Goal: Task Accomplishment & Management: Complete application form

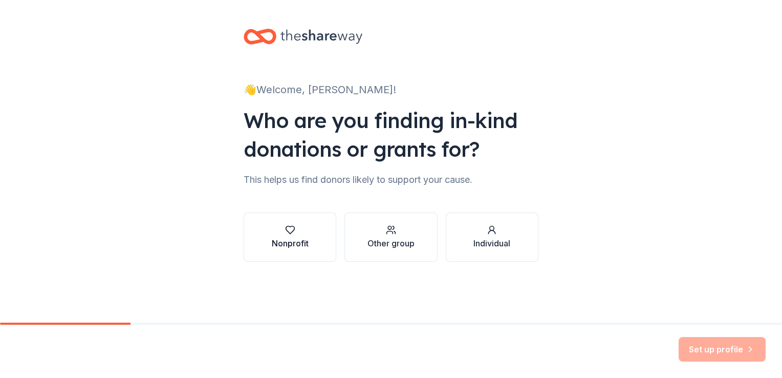
click at [303, 242] on div "Nonprofit" at bounding box center [290, 243] width 37 height 12
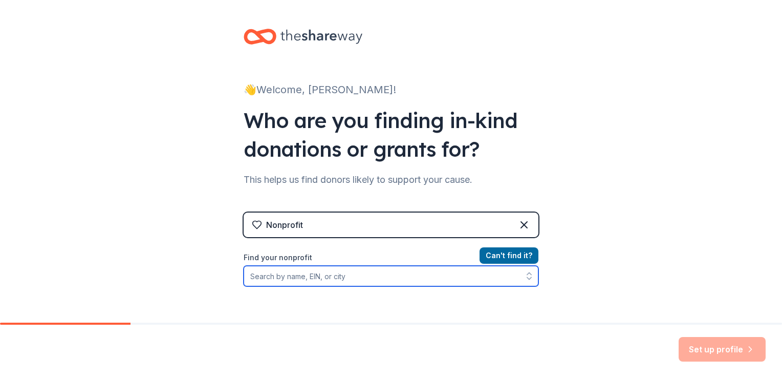
click at [341, 276] on input "Find your nonprofit" at bounding box center [391, 276] width 295 height 20
click at [296, 281] on input "Find your nonprofit" at bounding box center [391, 276] width 295 height 20
paste input "[US_EMPLOYER_IDENTIFICATION_NUMBER]"
type input "[US_EMPLOYER_IDENTIFICATION_NUMBER]"
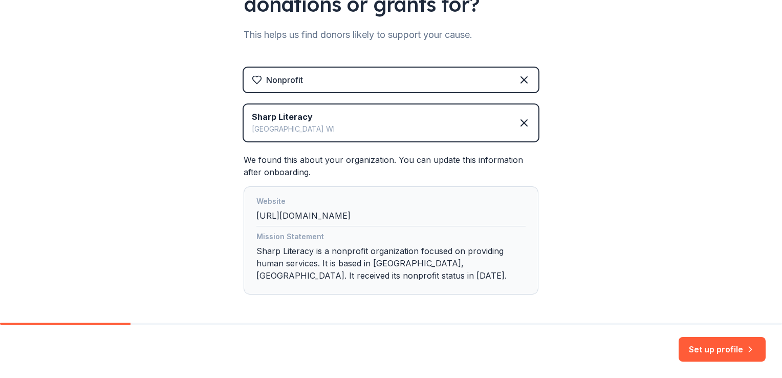
scroll to position [186, 0]
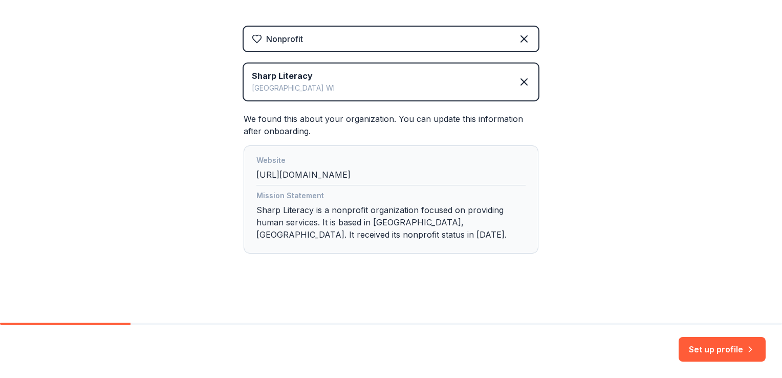
click at [299, 226] on div "Mission Statement Sharp Literacy is a nonprofit organization focused on providi…" at bounding box center [390, 216] width 269 height 55
drag, startPoint x: 336, startPoint y: 210, endPoint x: 391, endPoint y: 208, distance: 54.8
click at [391, 208] on div "Mission Statement Sharp Literacy is a nonprofit organization focused on providi…" at bounding box center [390, 216] width 269 height 55
drag, startPoint x: 391, startPoint y: 208, endPoint x: 348, endPoint y: 257, distance: 64.6
click at [348, 257] on div "Nonprofit Sharp Literacy [GEOGRAPHIC_DATA] [GEOGRAPHIC_DATA] We found this abou…" at bounding box center [391, 150] width 295 height 247
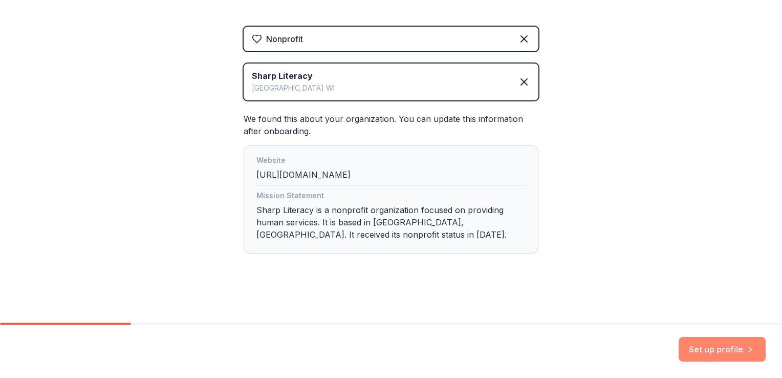
click at [690, 345] on button "Set up profile" at bounding box center [722, 349] width 87 height 25
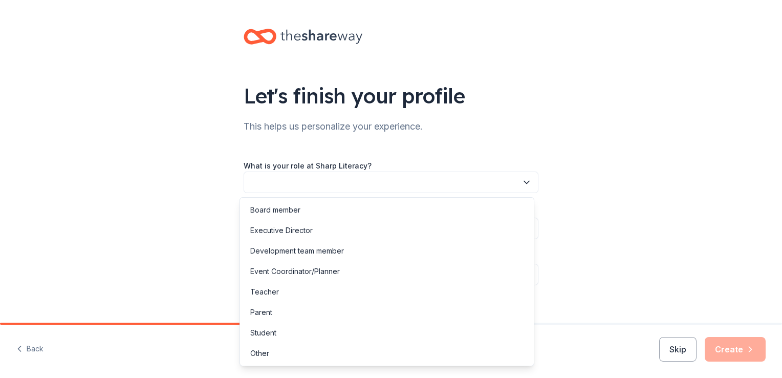
click at [526, 183] on icon "button" at bounding box center [527, 182] width 10 height 10
click at [349, 268] on div "Event Coordinator/Planner" at bounding box center [387, 271] width 290 height 20
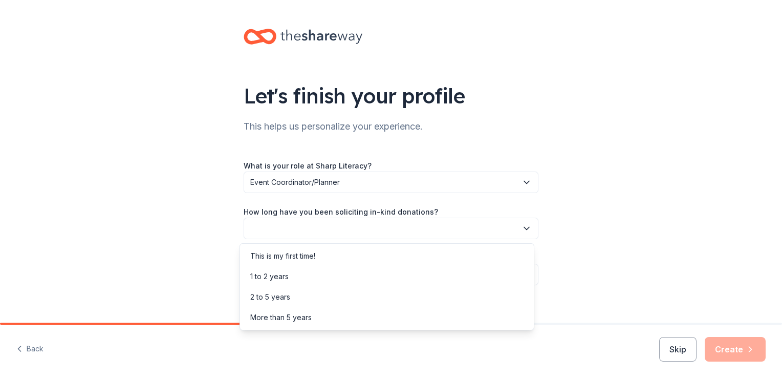
click at [348, 232] on button "button" at bounding box center [391, 228] width 295 height 21
click at [310, 257] on div "This is my first time!" at bounding box center [282, 256] width 65 height 12
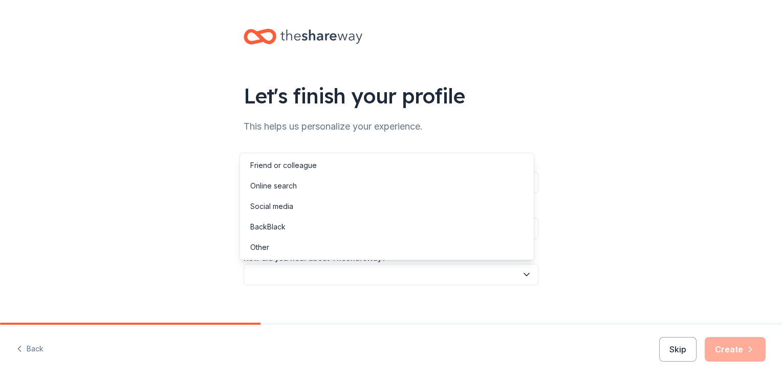
click at [337, 274] on button "button" at bounding box center [391, 274] width 295 height 21
click at [280, 186] on div "Online search" at bounding box center [273, 186] width 47 height 12
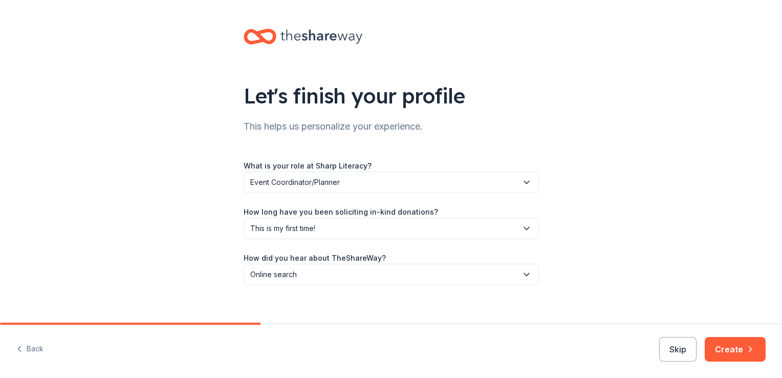
scroll to position [11, 0]
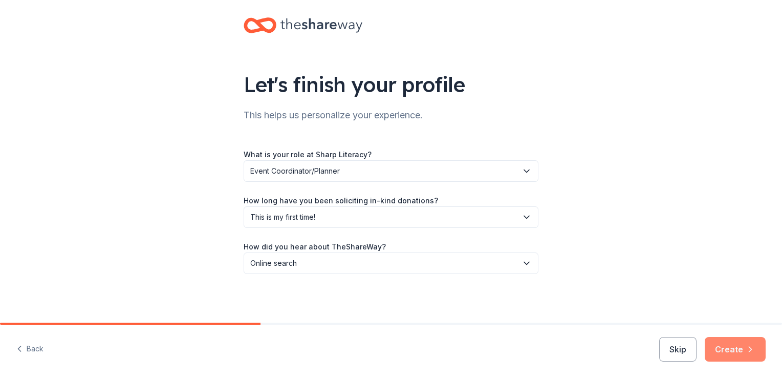
click at [729, 354] on button "Create" at bounding box center [735, 349] width 61 height 25
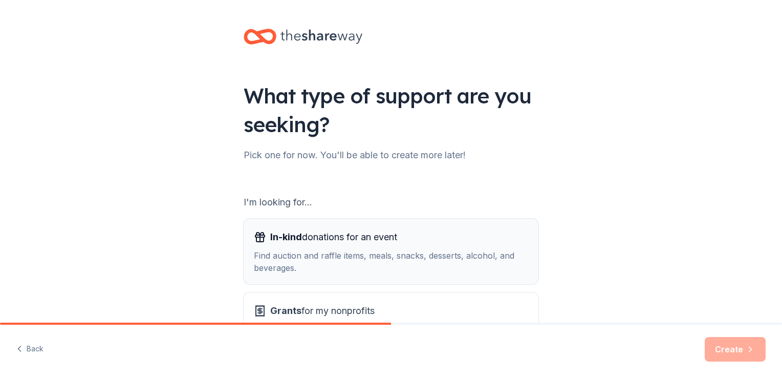
scroll to position [90, 0]
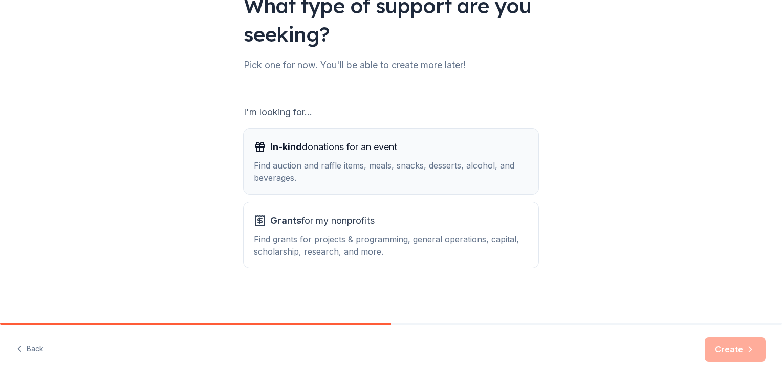
click at [412, 161] on div "Find auction and raffle items, meals, snacks, desserts, alcohol, and beverages." at bounding box center [391, 171] width 274 height 25
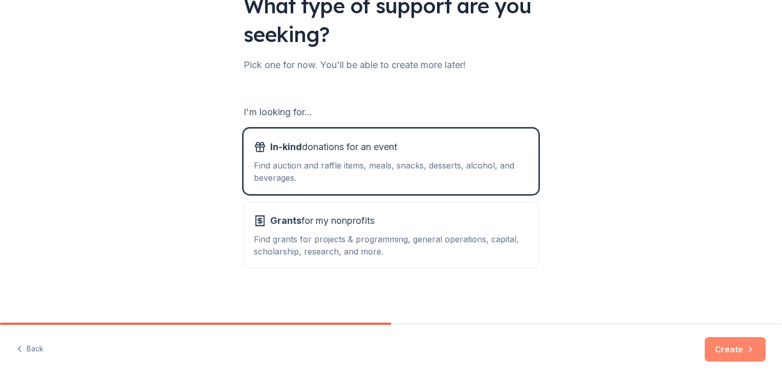
click at [731, 353] on button "Create" at bounding box center [735, 349] width 61 height 25
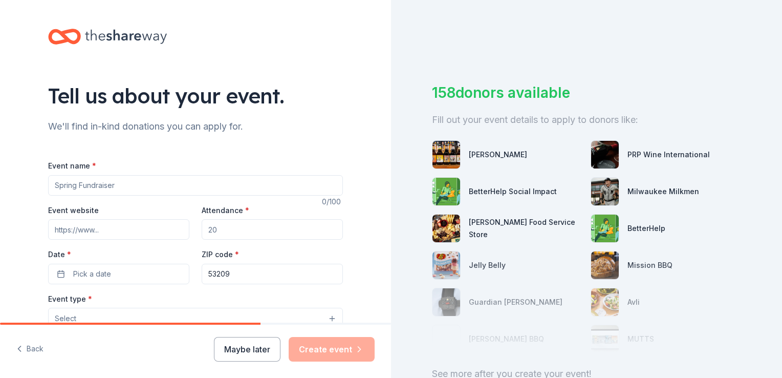
click at [142, 183] on input "Event name *" at bounding box center [195, 185] width 295 height 20
type input "A Novel Event"
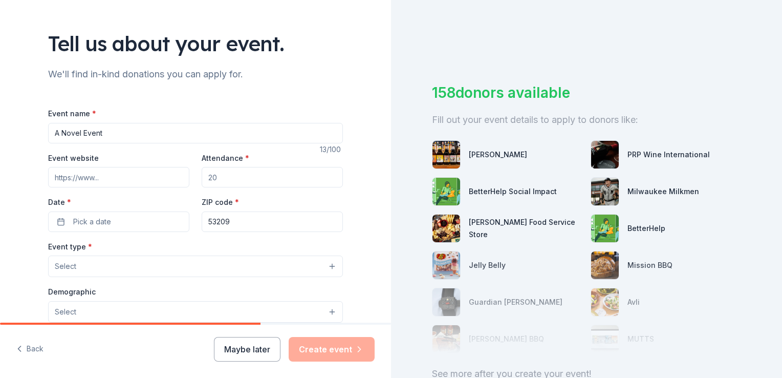
scroll to position [53, 0]
click at [132, 171] on input "Event website" at bounding box center [118, 176] width 141 height 20
paste input "[URL][DOMAIN_NAME]"
type input "[URL][DOMAIN_NAME]"
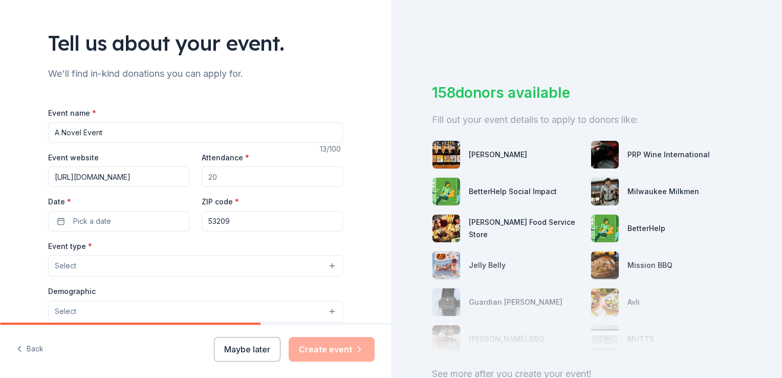
scroll to position [0, 0]
click at [242, 182] on input "Attendance *" at bounding box center [272, 176] width 141 height 20
type input "550"
click at [132, 222] on button "Pick a date" at bounding box center [118, 221] width 141 height 20
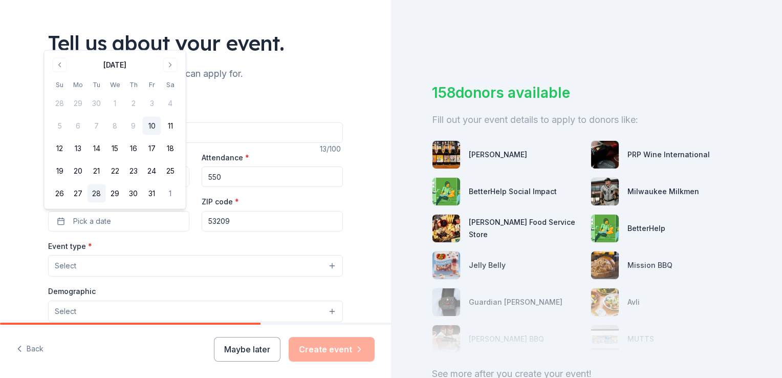
click at [97, 196] on button "28" at bounding box center [97, 193] width 18 height 18
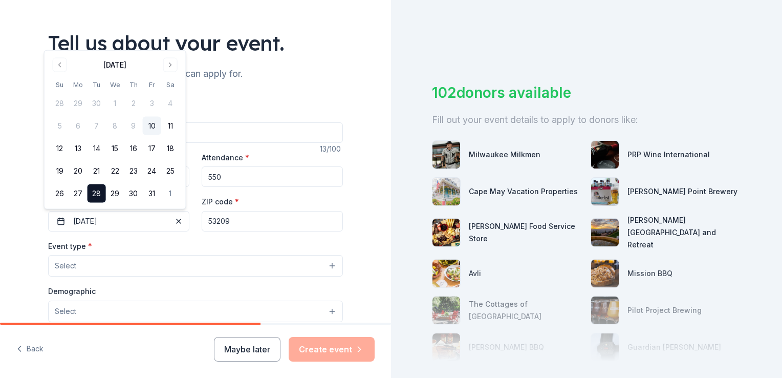
click at [250, 226] on input "53209" at bounding box center [272, 221] width 141 height 20
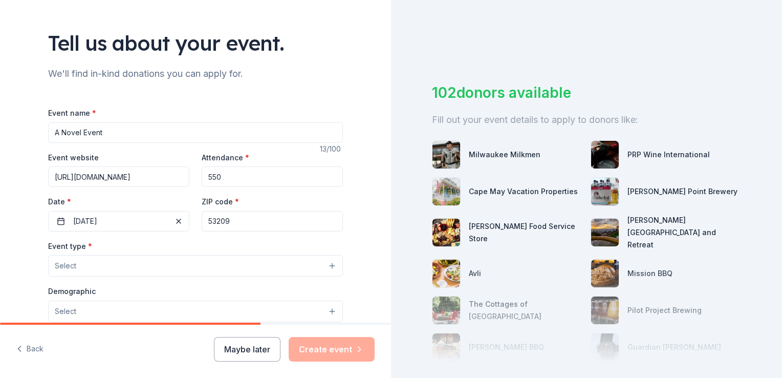
click at [131, 269] on button "Select" at bounding box center [195, 265] width 295 height 21
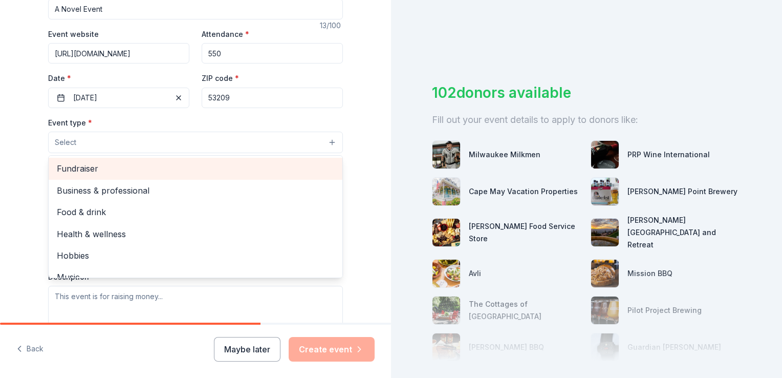
click at [97, 166] on span "Fundraiser" at bounding box center [195, 168] width 277 height 13
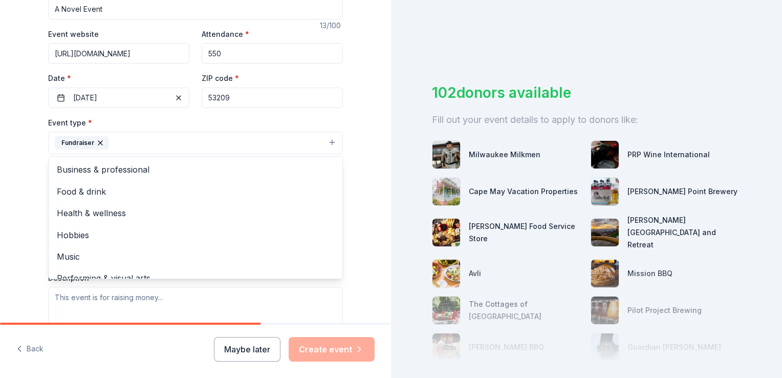
click at [15, 172] on div "Tell us about your event. We'll find in-kind donations you can apply for. Event…" at bounding box center [195, 165] width 391 height 682
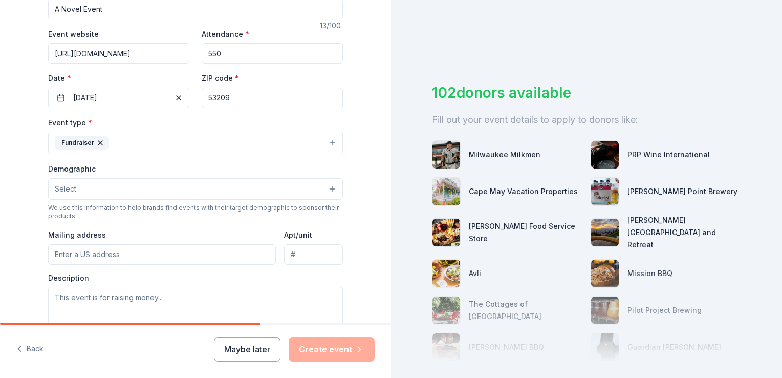
click at [146, 147] on button "Fundraiser" at bounding box center [195, 143] width 295 height 23
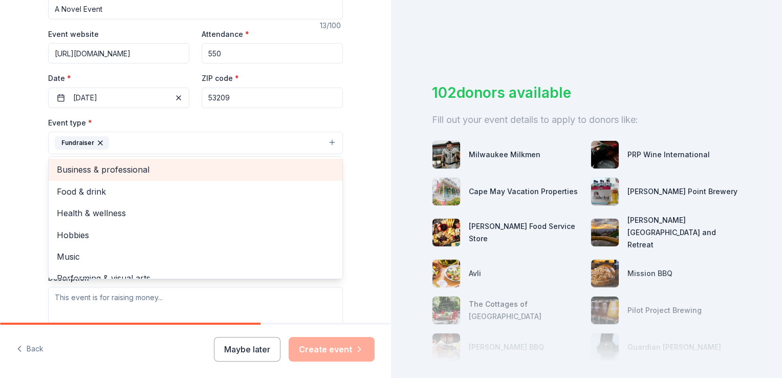
click at [134, 170] on span "Business & professional" at bounding box center [195, 169] width 277 height 13
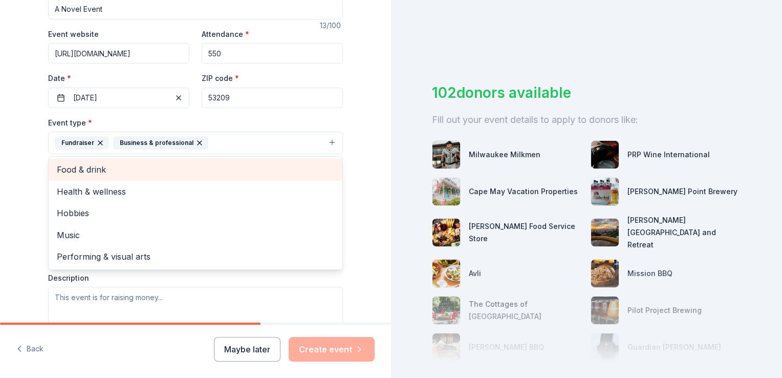
click at [123, 172] on span "Food & drink" at bounding box center [195, 169] width 277 height 13
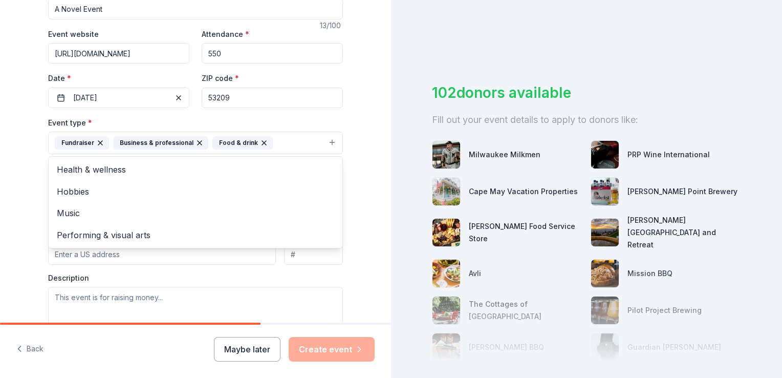
click at [18, 181] on div "Tell us about your event. We'll find in-kind donations you can apply for. Event…" at bounding box center [195, 165] width 391 height 682
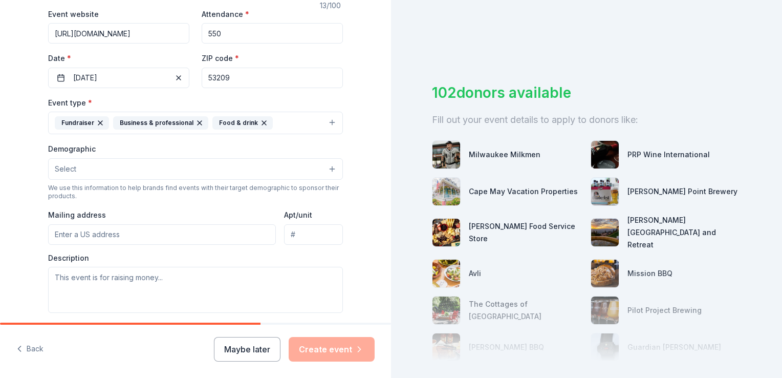
scroll to position [197, 0]
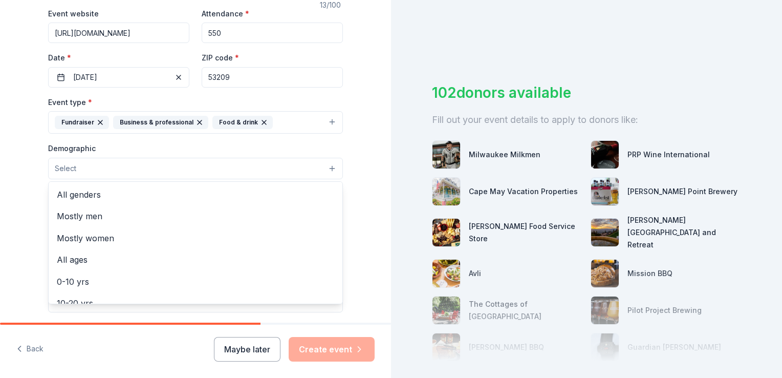
click at [72, 169] on button "Select" at bounding box center [195, 168] width 295 height 21
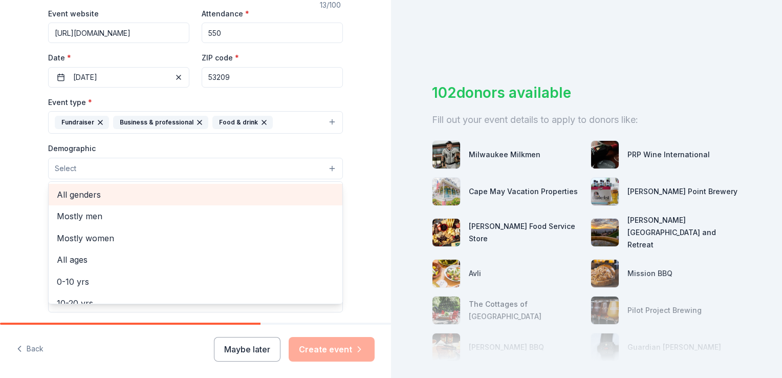
click at [80, 196] on span "All genders" at bounding box center [195, 194] width 277 height 13
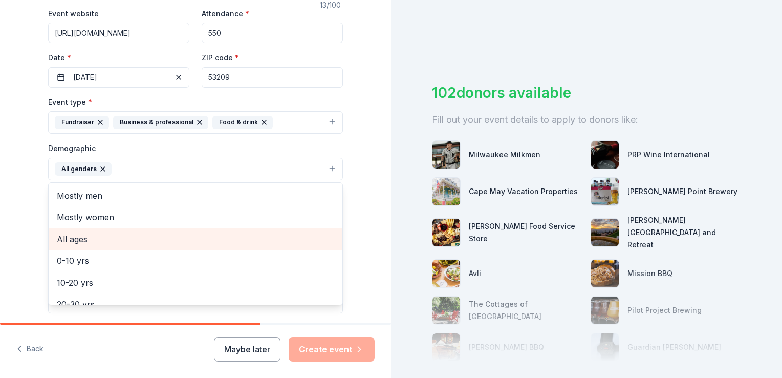
click at [94, 236] on span "All ages" at bounding box center [195, 238] width 277 height 13
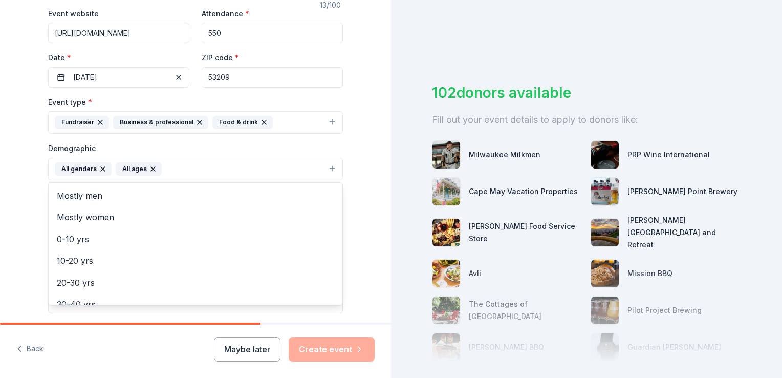
click at [11, 216] on div "Tell us about your event. We'll find in-kind donations you can apply for. Event…" at bounding box center [195, 144] width 391 height 683
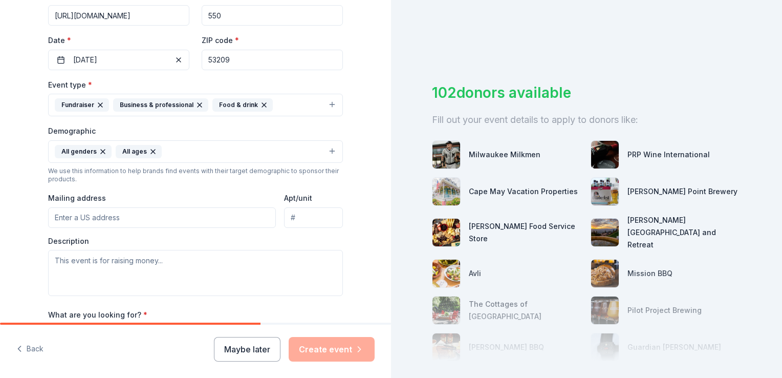
scroll to position [215, 0]
click at [127, 214] on input "Mailing address" at bounding box center [162, 216] width 228 height 20
type input "[STREET_ADDRESS][PERSON_NAME]. [GEOGRAPHIC_DATA], WI 53209"
click at [298, 213] on input "Apt/unit" at bounding box center [313, 216] width 59 height 20
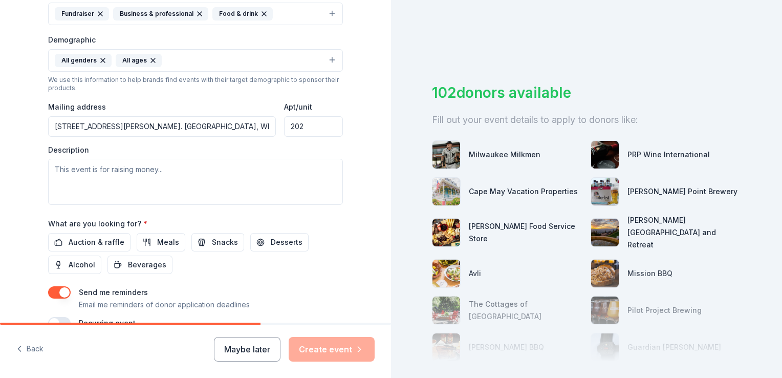
scroll to position [310, 0]
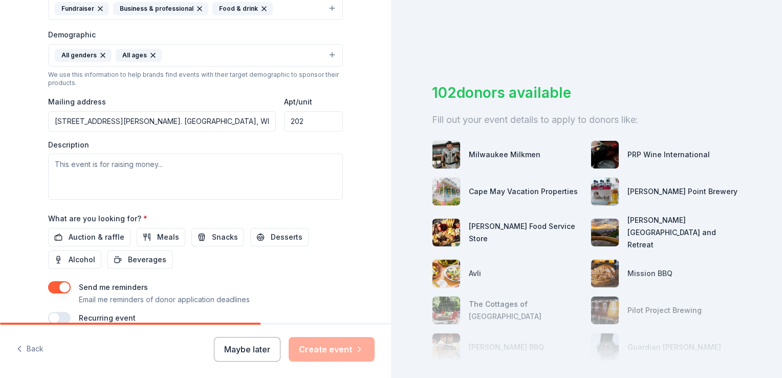
type input "202"
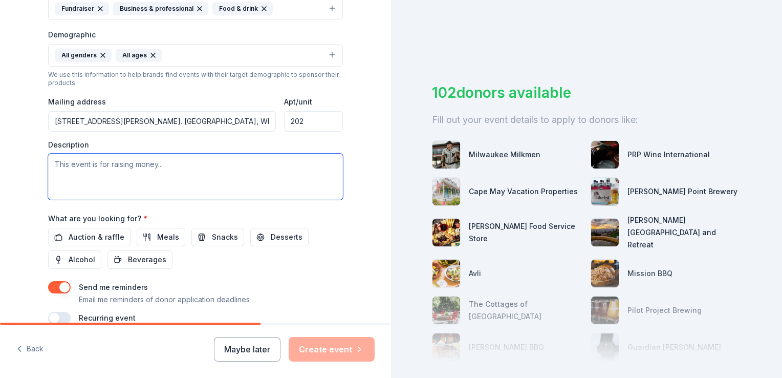
click at [168, 165] on textarea at bounding box center [195, 177] width 295 height 46
paste textarea "For nearly 30 years, [PERSON_NAME] has evolved to stay relevant to [DATE] youth…"
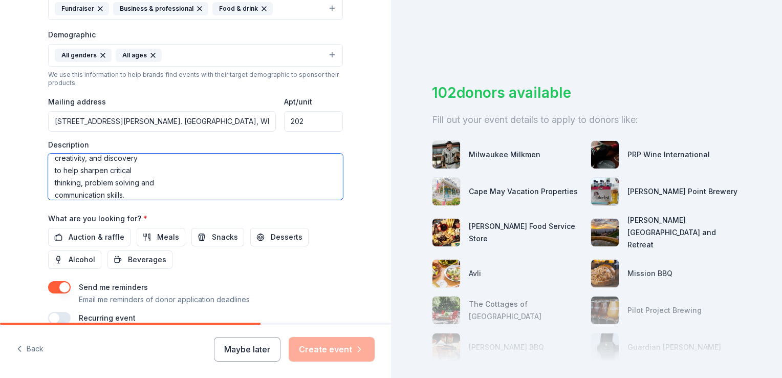
scroll to position [0, 0]
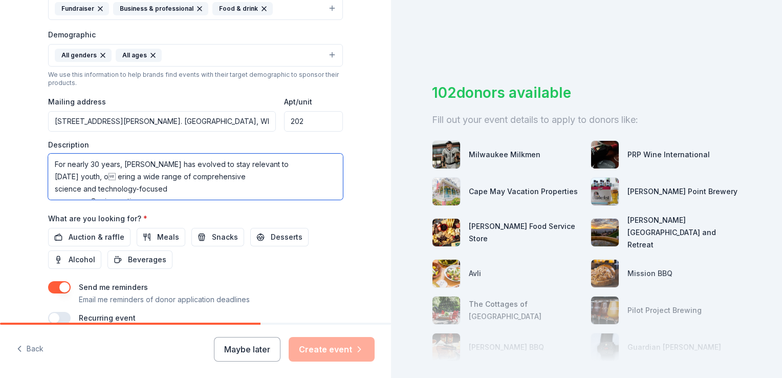
click at [51, 177] on textarea "For nearly 30 years, [PERSON_NAME] has evolved to stay relevant to [DATE] youth…" at bounding box center [195, 177] width 295 height 46
click at [51, 189] on textarea "For nearly 30 years, [PERSON_NAME] has evolved to stay relevant to [DATE] youth…" at bounding box center [195, 177] width 295 height 46
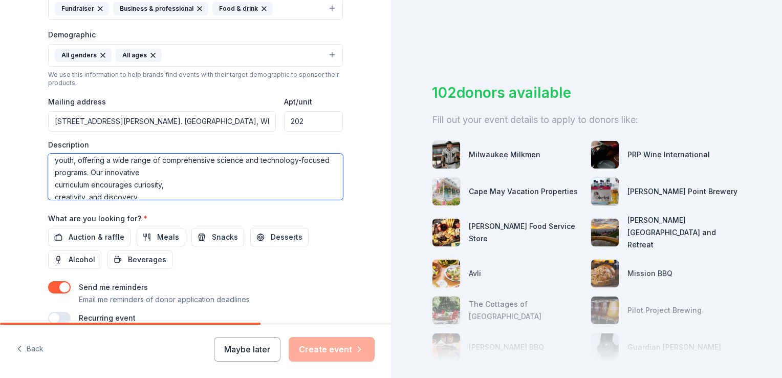
scroll to position [18, 0]
click at [50, 172] on textarea "For nearly 30 years, [PERSON_NAME] has evolved to stay relevant to [DATE] youth…" at bounding box center [195, 177] width 295 height 46
click at [51, 183] on textarea "For nearly 30 years, [PERSON_NAME] has evolved to stay relevant to [DATE] youth…" at bounding box center [195, 177] width 295 height 46
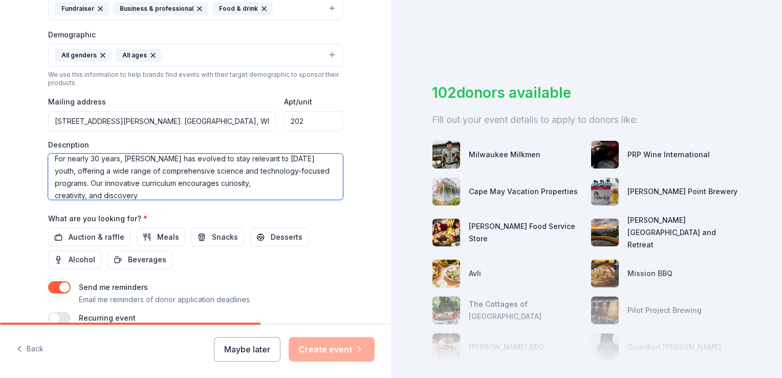
click at [51, 194] on textarea "For nearly 30 years, [PERSON_NAME] has evolved to stay relevant to [DATE] youth…" at bounding box center [195, 177] width 295 height 46
click at [51, 185] on textarea "For nearly 30 years, [PERSON_NAME] has evolved to stay relevant to [DATE] youth…" at bounding box center [195, 177] width 295 height 46
click at [49, 197] on textarea "For nearly 30 years, [PERSON_NAME] has evolved to stay relevant to [DATE] youth…" at bounding box center [195, 177] width 295 height 46
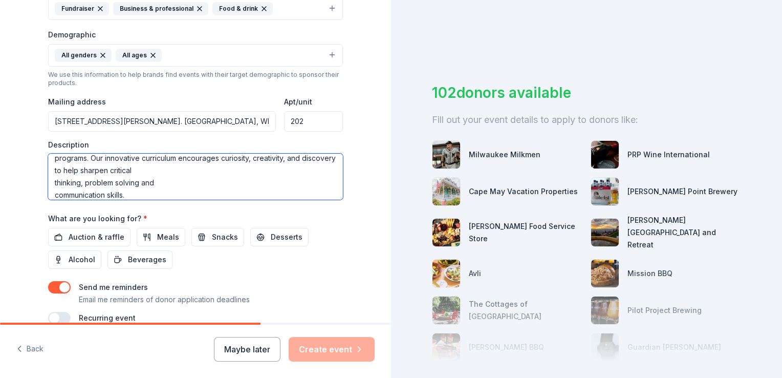
scroll to position [37, 0]
click at [49, 176] on textarea "For nearly 30 years, [PERSON_NAME] has evolved to stay relevant to [DATE] youth…" at bounding box center [195, 177] width 295 height 46
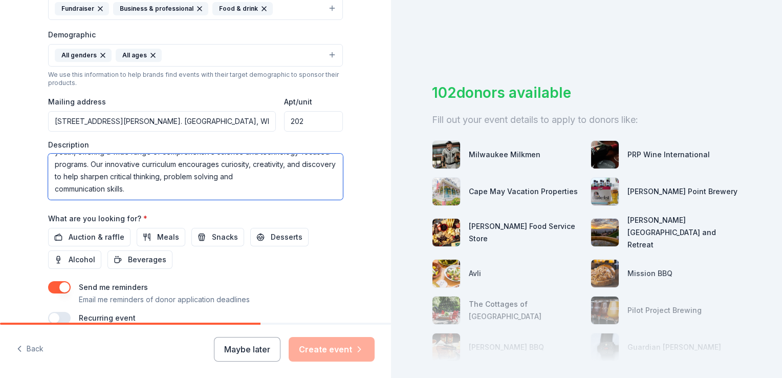
scroll to position [25, 0]
click at [51, 187] on textarea "For nearly 30 years, [PERSON_NAME] has evolved to stay relevant to [DATE] youth…" at bounding box center [195, 177] width 295 height 46
paste textarea "Partner with educators to [PERSON_NAME] a love of learning and brighten childre…"
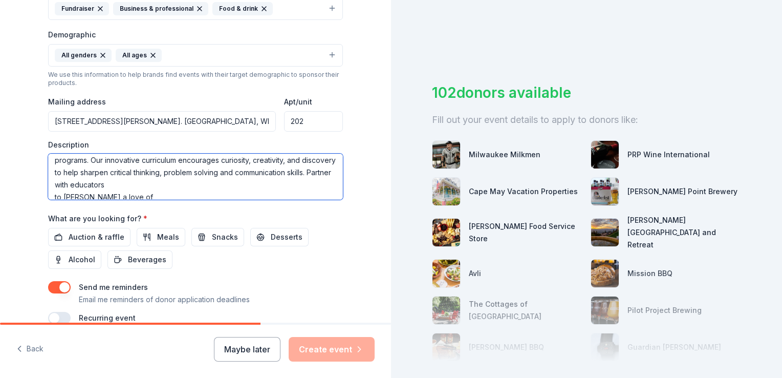
click at [76, 180] on textarea "For nearly 30 years, [PERSON_NAME] has evolved to stay relevant to [DATE] youth…" at bounding box center [195, 177] width 295 height 46
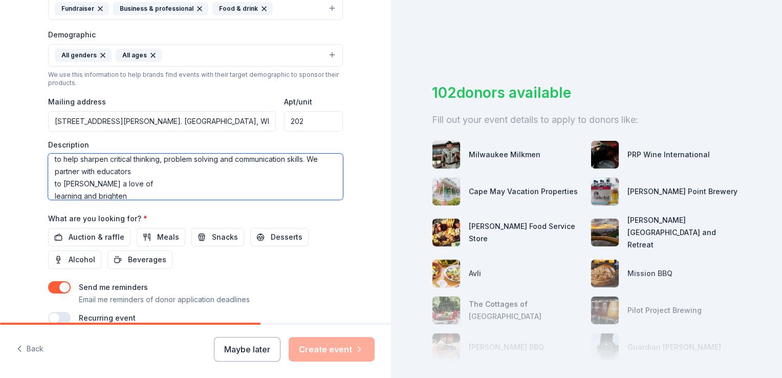
scroll to position [43, 0]
click at [50, 181] on textarea "For nearly 30 years, [PERSON_NAME] has evolved to stay relevant to [DATE] youth…" at bounding box center [195, 177] width 295 height 46
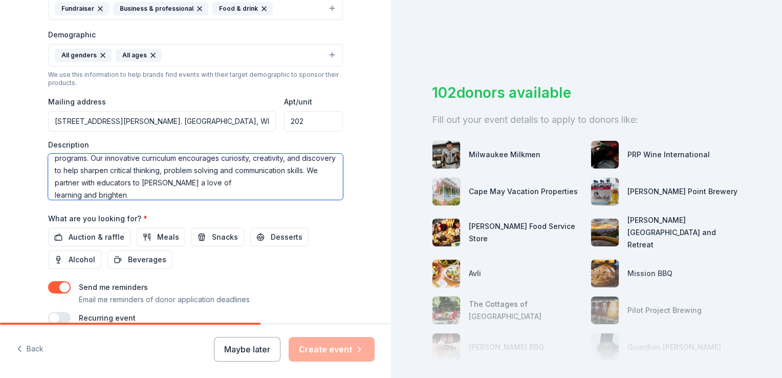
click at [50, 194] on textarea "For nearly 30 years, [PERSON_NAME] has evolved to stay relevant to [DATE] youth…" at bounding box center [195, 177] width 295 height 46
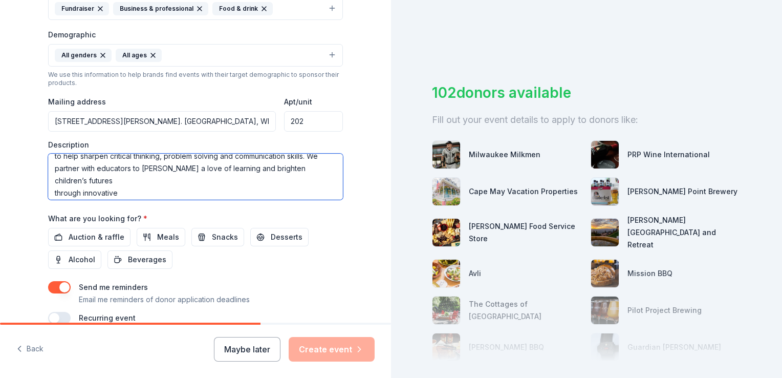
click at [49, 181] on textarea "For nearly 30 years, [PERSON_NAME] has evolved to stay relevant to [DATE] youth…" at bounding box center [195, 177] width 295 height 46
click at [50, 192] on textarea "For nearly 30 years, [PERSON_NAME] has evolved to stay relevant to [DATE] youth…" at bounding box center [195, 177] width 295 height 46
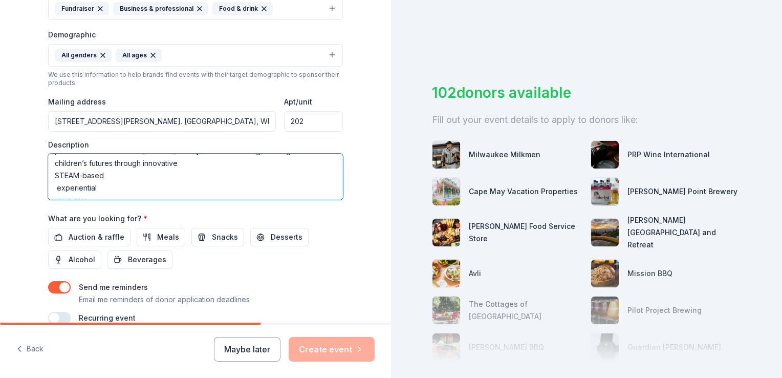
scroll to position [63, 0]
click at [51, 171] on textarea "For nearly 30 years, [PERSON_NAME] has evolved to stay relevant to [DATE] youth…" at bounding box center [195, 177] width 295 height 46
click at [53, 187] on textarea "For nearly 30 years, [PERSON_NAME] has evolved to stay relevant to [DATE] youth…" at bounding box center [195, 177] width 295 height 46
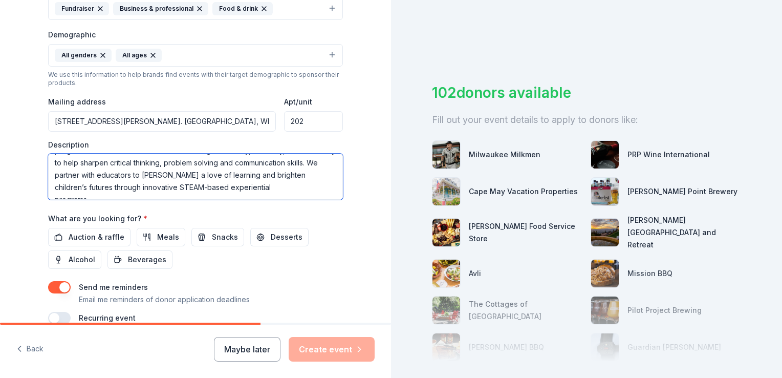
scroll to position [49, 0]
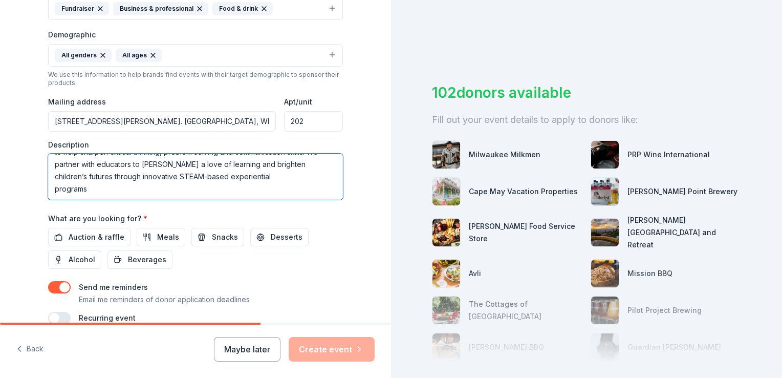
click at [49, 190] on textarea "For nearly 30 years, [PERSON_NAME] has evolved to stay relevant to [DATE] youth…" at bounding box center [195, 177] width 295 height 46
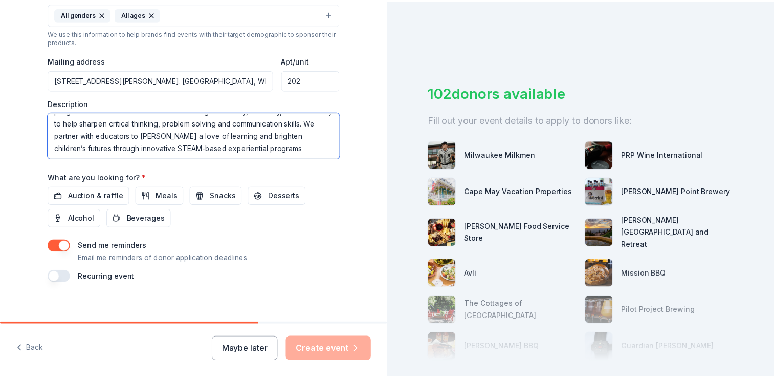
scroll to position [360, 0]
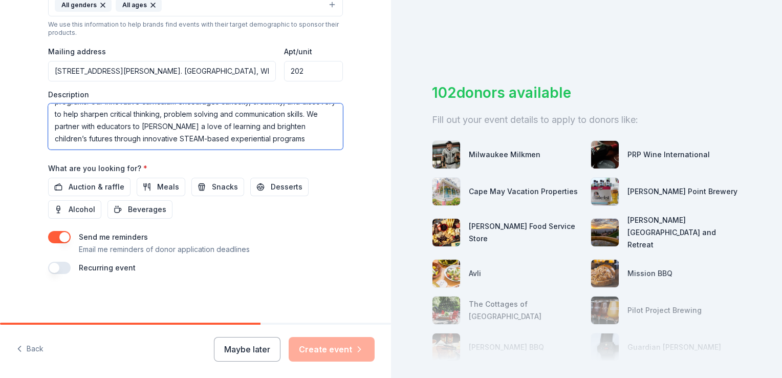
click at [310, 138] on textarea "For nearly 30 years, [PERSON_NAME] has evolved to stay relevant to [DATE] youth…" at bounding box center [195, 126] width 295 height 46
type textarea "For nearly 30 years, [PERSON_NAME] has evolved to stay relevant to [DATE] youth…"
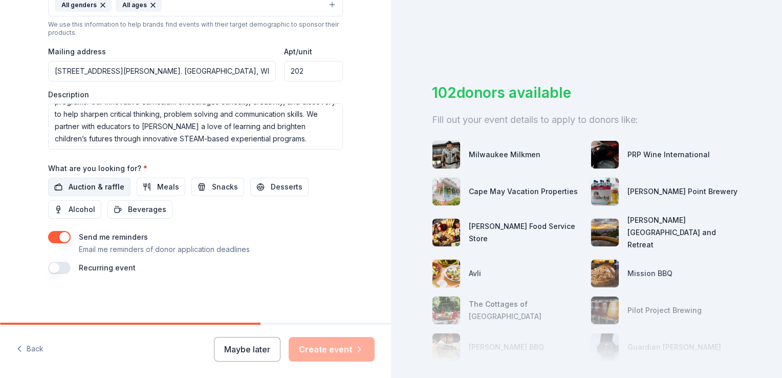
click at [76, 187] on span "Auction & raffle" at bounding box center [97, 187] width 56 height 12
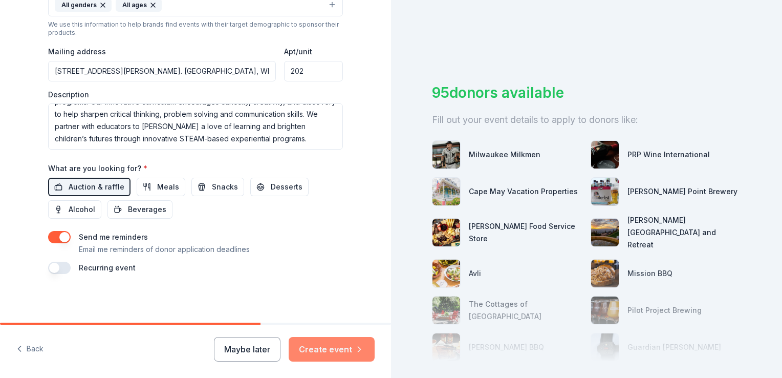
click at [334, 344] on button "Create event" at bounding box center [332, 349] width 86 height 25
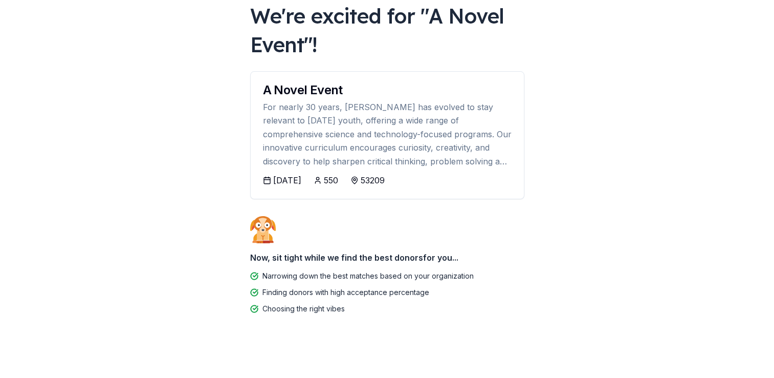
scroll to position [68, 0]
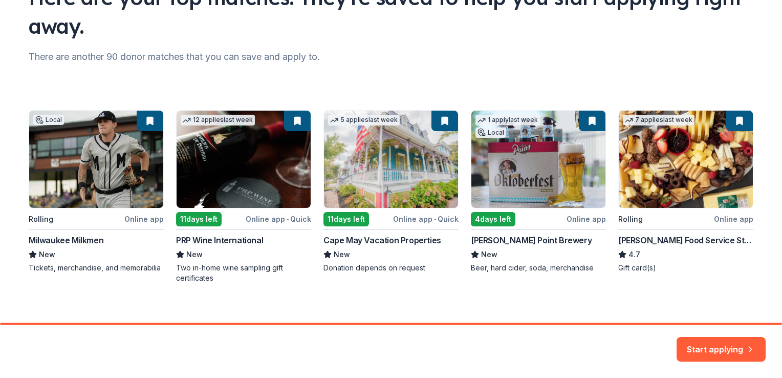
scroll to position [107, 0]
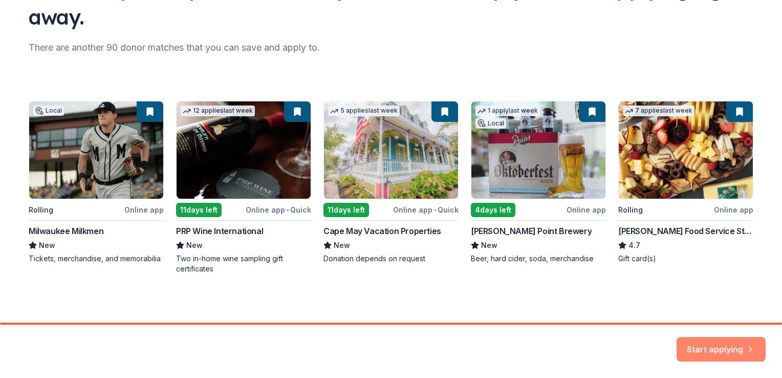
click at [691, 344] on button "Start applying" at bounding box center [721, 343] width 89 height 25
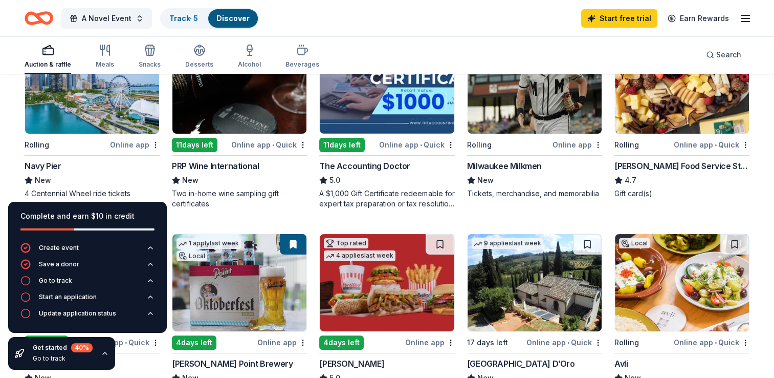
scroll to position [153, 0]
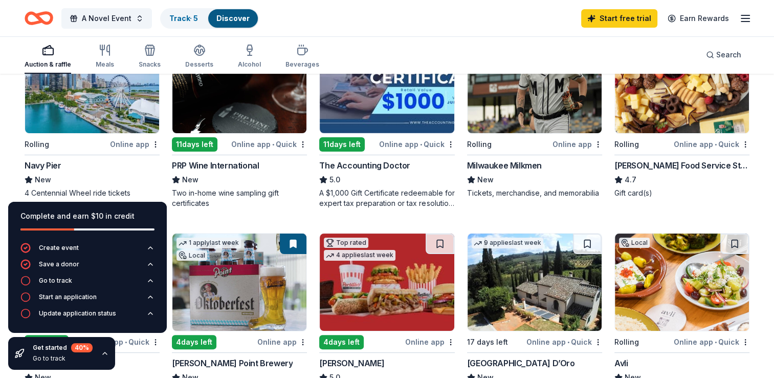
click at [107, 358] on div "Get started 40 % Go to track" at bounding box center [61, 353] width 107 height 33
click at [104, 354] on icon "button" at bounding box center [105, 353] width 8 height 8
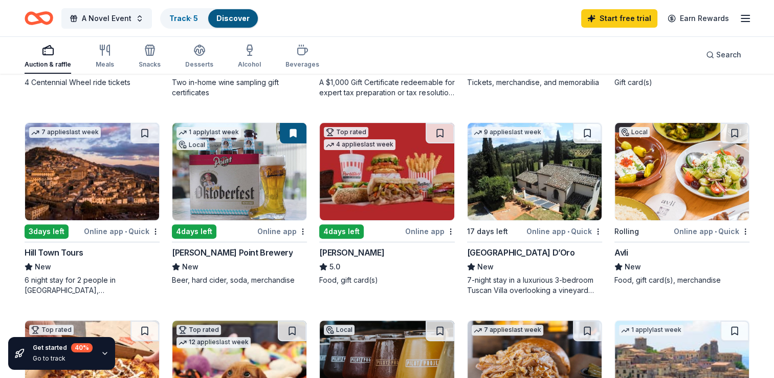
scroll to position [266, 0]
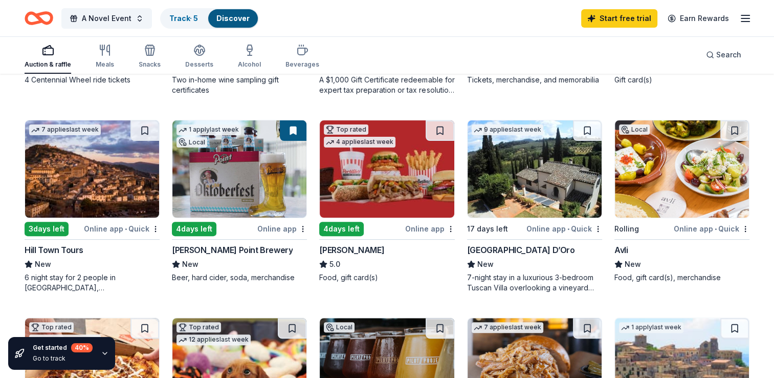
click at [124, 185] on img at bounding box center [92, 168] width 134 height 97
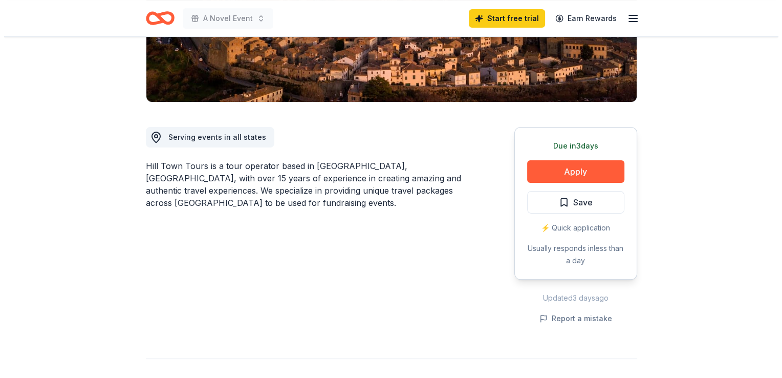
scroll to position [216, 0]
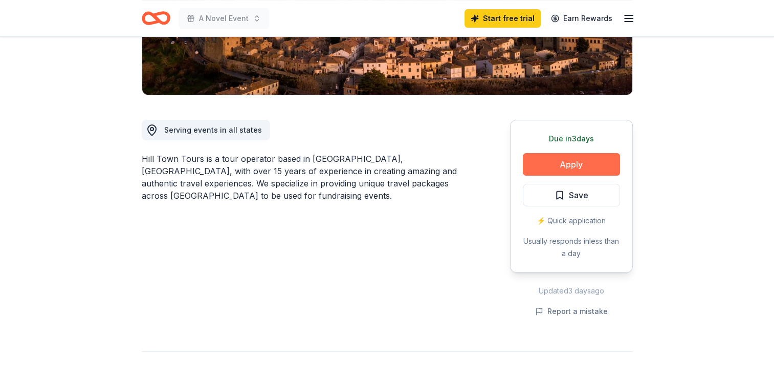
click at [543, 166] on button "Apply" at bounding box center [571, 164] width 97 height 23
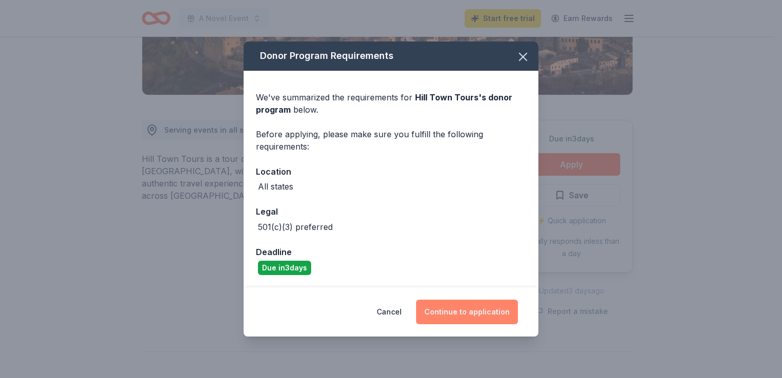
click at [466, 312] on button "Continue to application" at bounding box center [467, 311] width 102 height 25
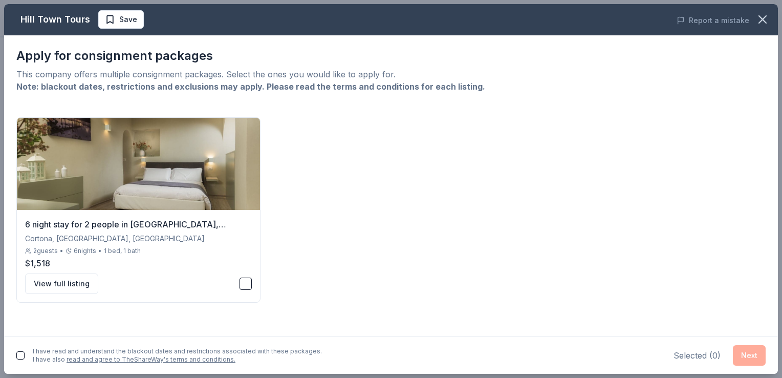
click at [23, 354] on button "button" at bounding box center [20, 355] width 8 height 8
click at [245, 285] on button "button" at bounding box center [246, 283] width 12 height 12
click at [84, 284] on button "View full listing" at bounding box center [61, 283] width 73 height 20
